Goal: Transaction & Acquisition: Book appointment/travel/reservation

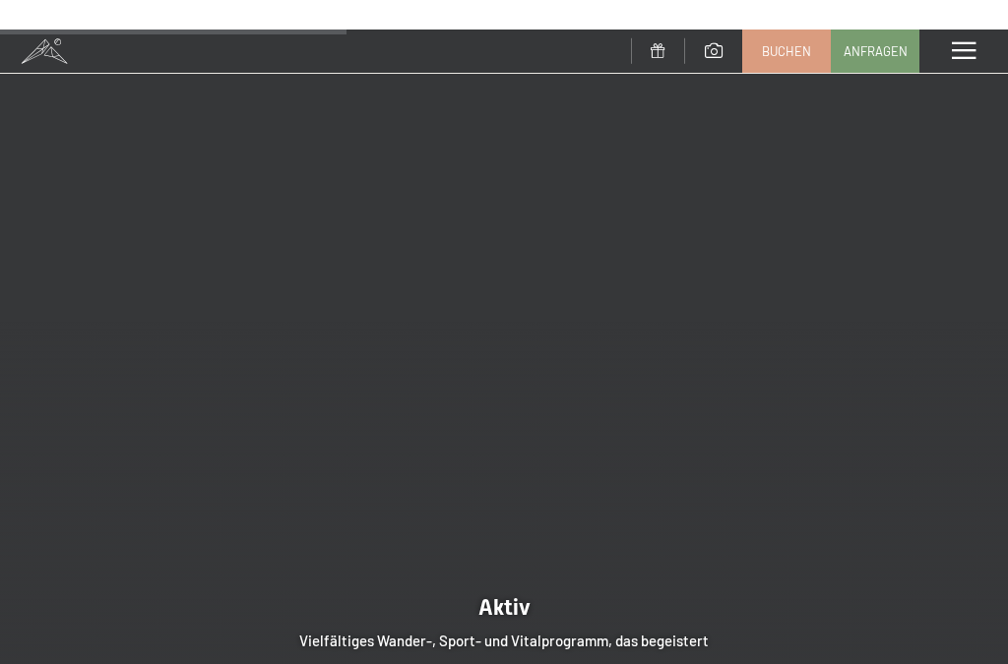
scroll to position [3421, 0]
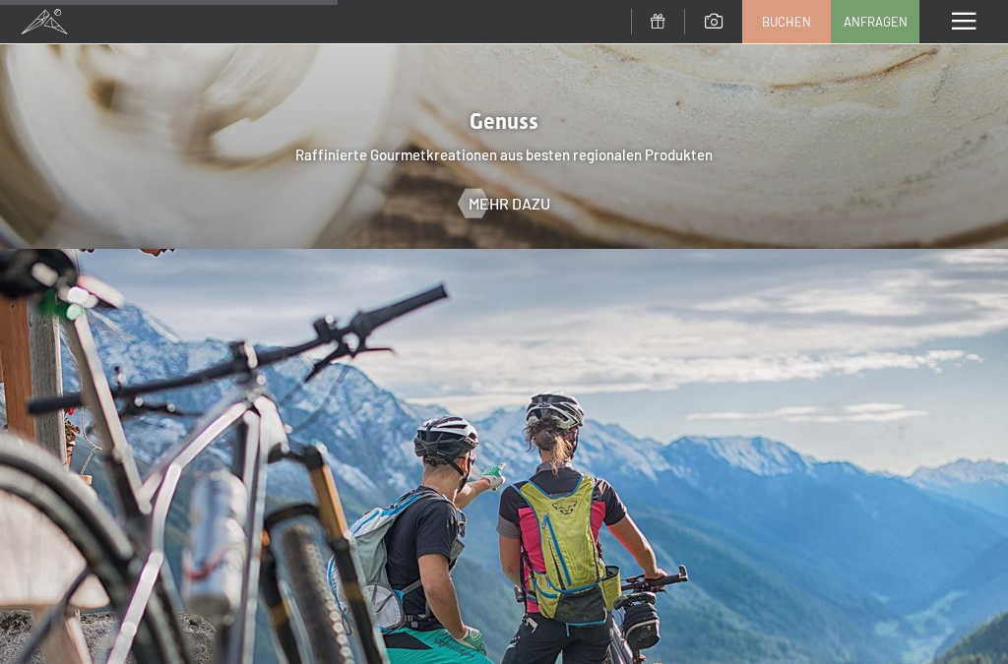
click at [809, 21] on span "Buchen" at bounding box center [786, 22] width 49 height 18
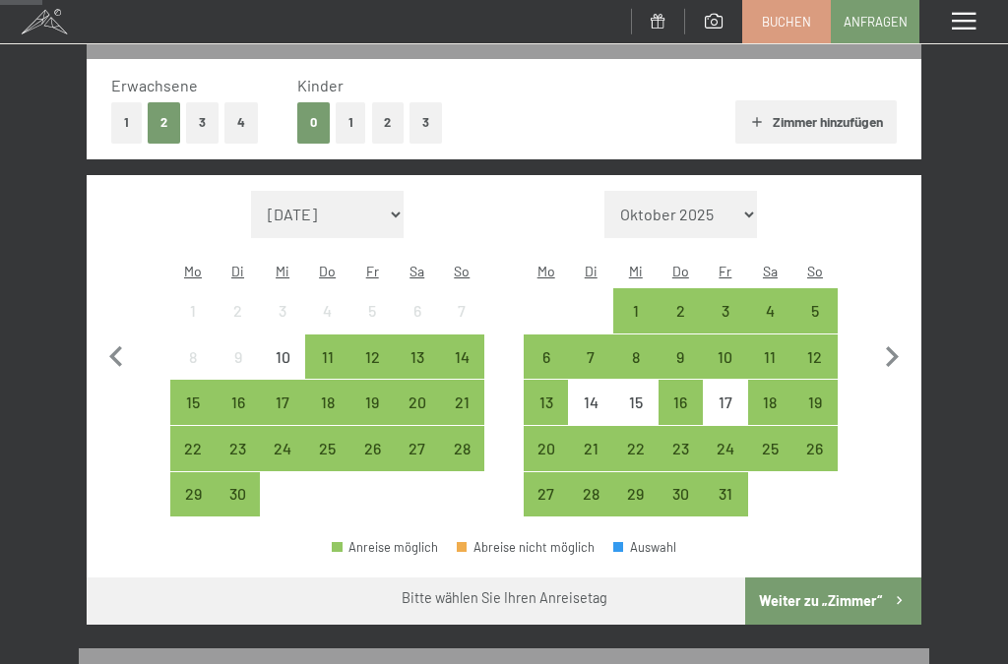
scroll to position [294, 0]
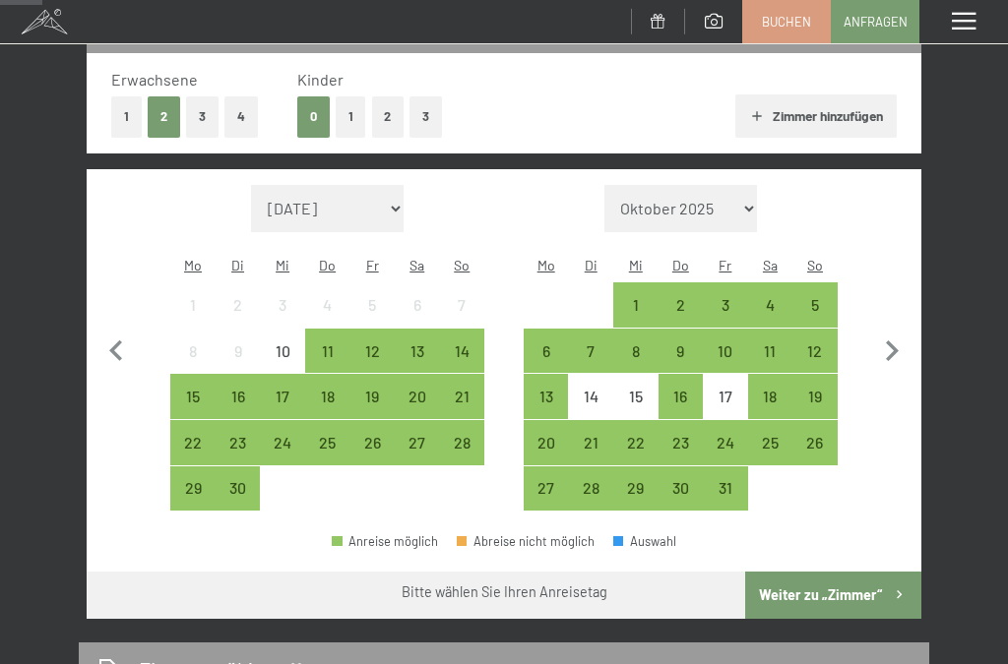
click at [422, 343] on div "13" at bounding box center [417, 363] width 41 height 41
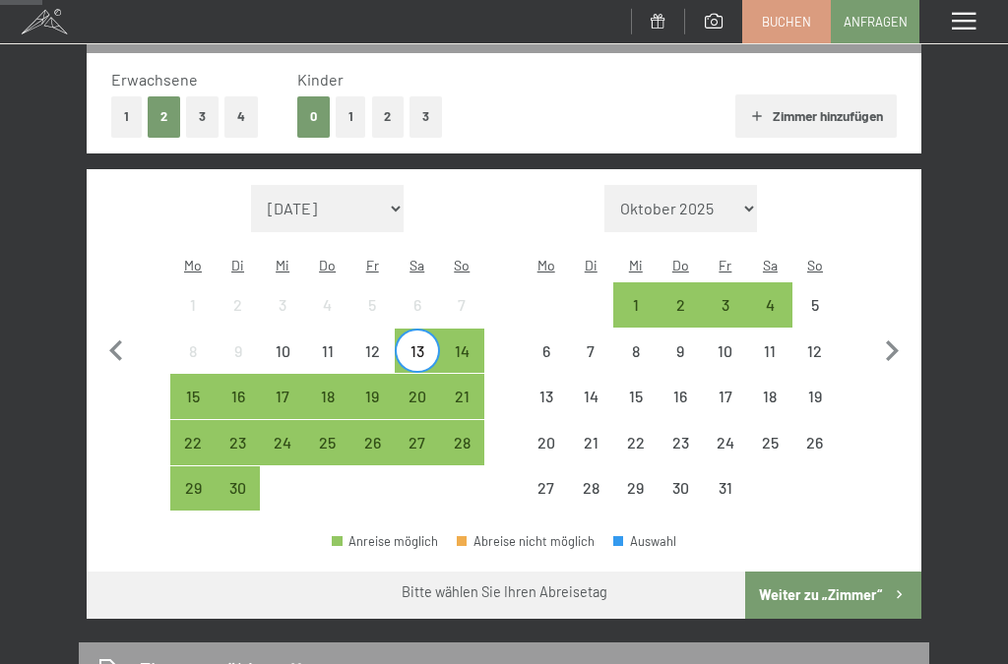
click at [241, 389] on div "16" at bounding box center [238, 409] width 41 height 41
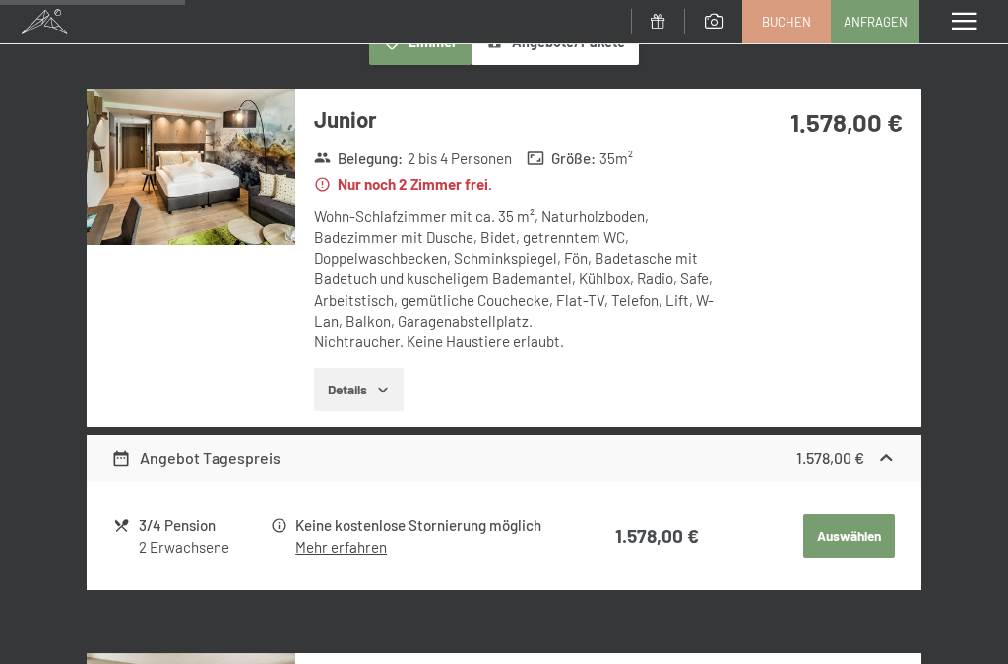
scroll to position [997, 0]
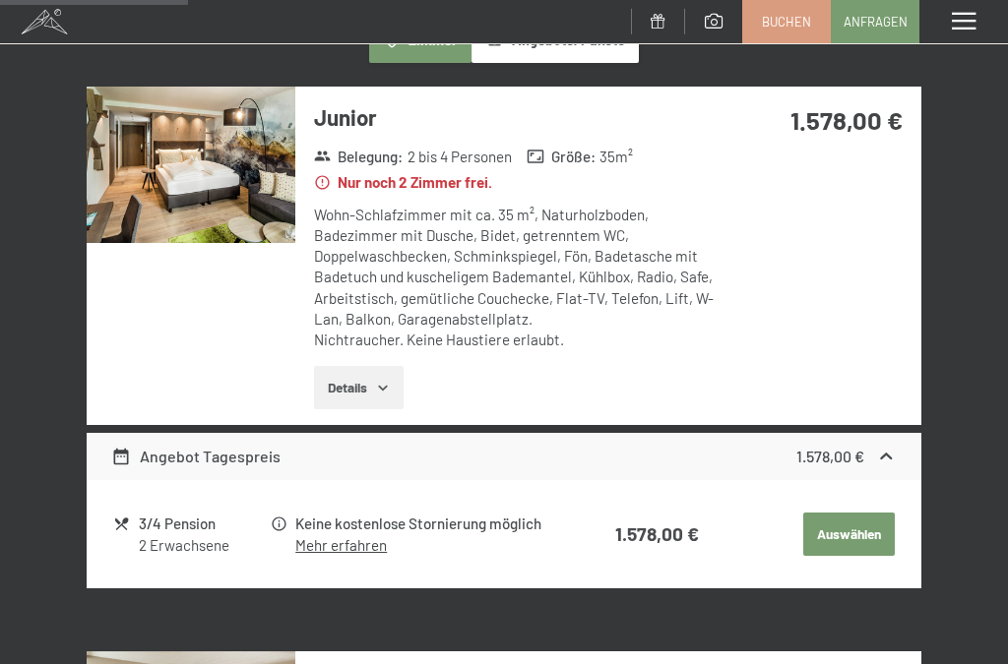
click at [391, 380] on icon "button" at bounding box center [383, 388] width 16 height 16
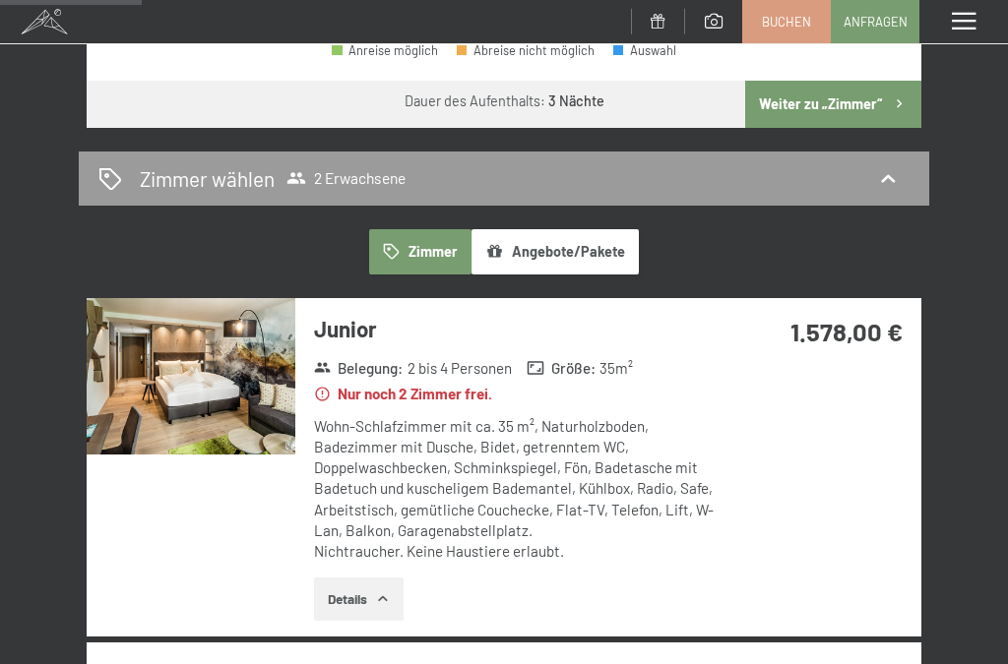
scroll to position [786, 0]
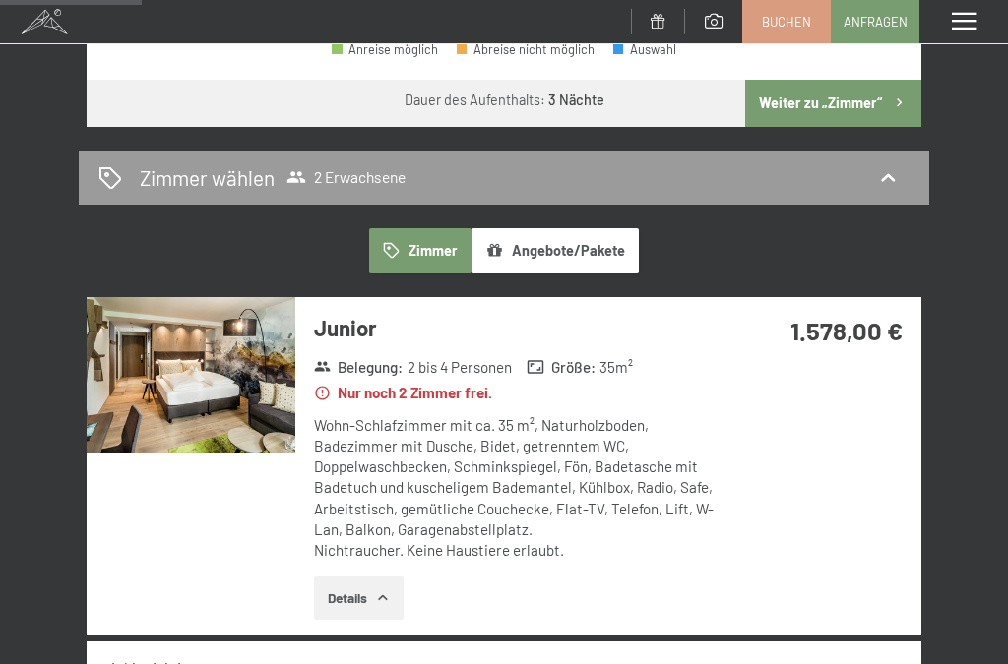
click at [253, 364] on img at bounding box center [191, 375] width 209 height 156
click at [988, 22] on div "Menü" at bounding box center [963, 21] width 89 height 43
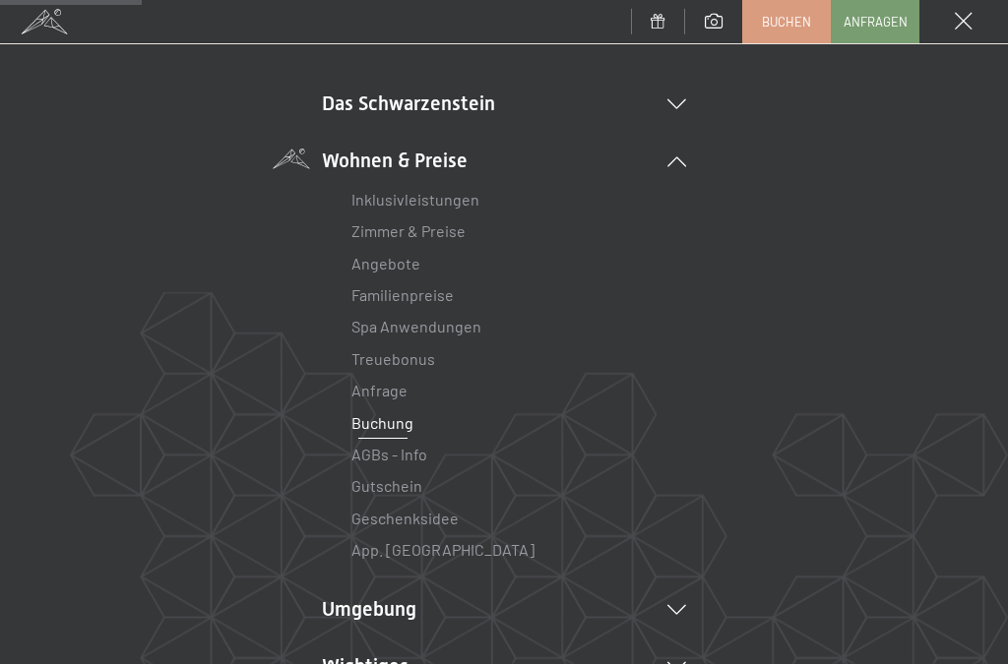
scroll to position [124, 0]
click at [964, 21] on span at bounding box center [964, 22] width 18 height 18
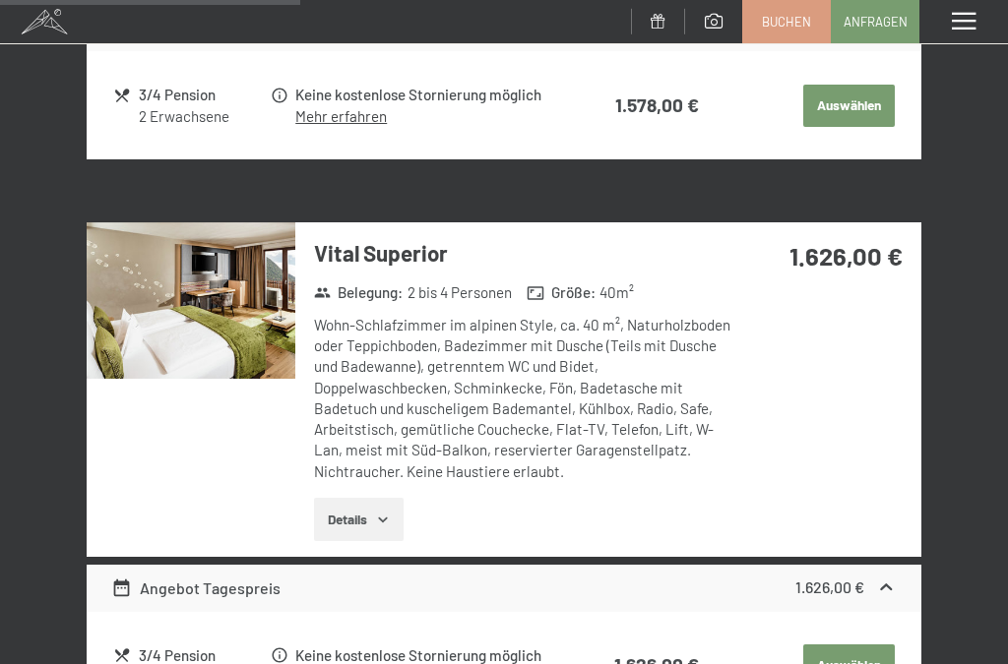
scroll to position [1661, 0]
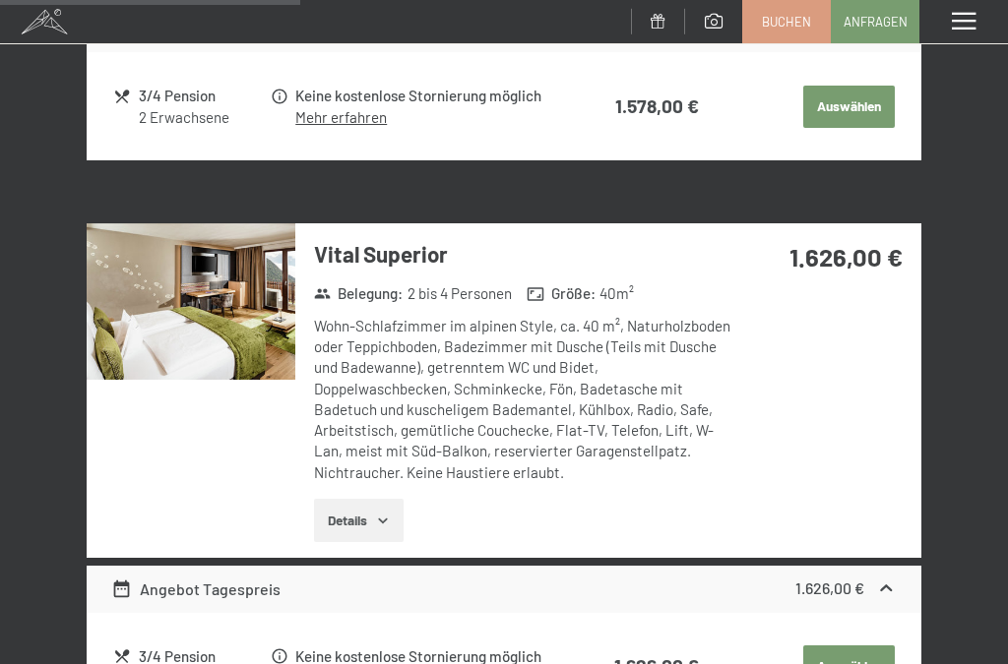
click at [235, 288] on img at bounding box center [191, 301] width 209 height 156
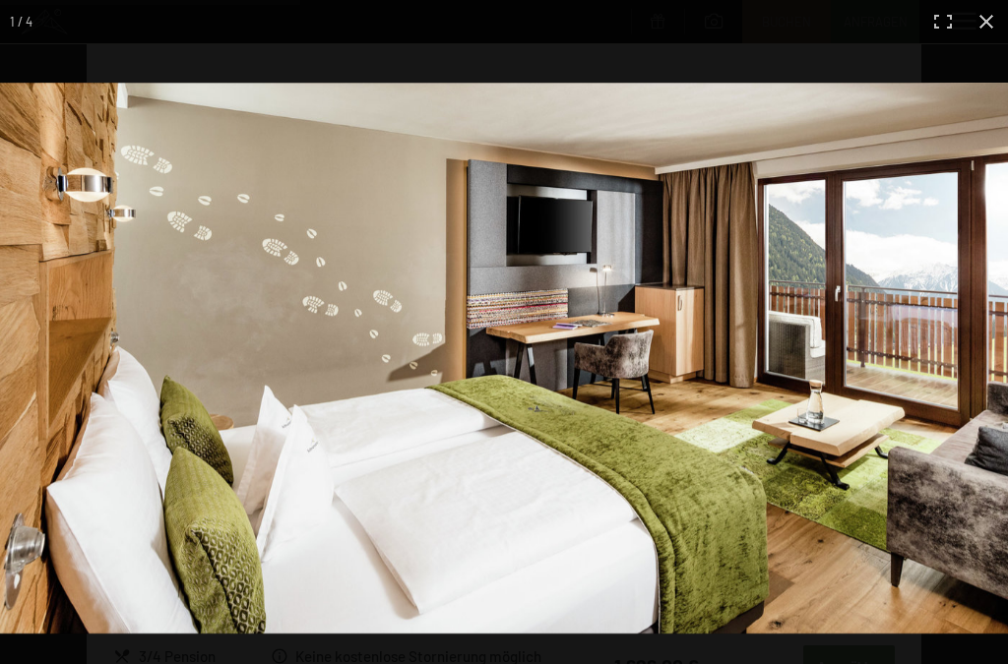
click at [985, 319] on img at bounding box center [504, 358] width 1008 height 551
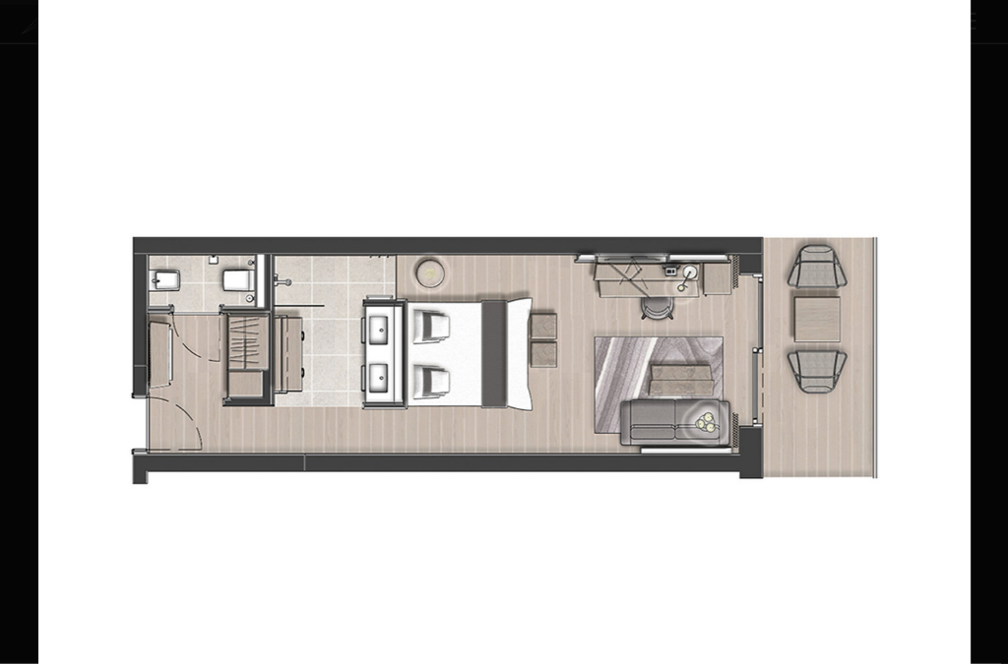
scroll to position [1714, 0]
